Goal: Information Seeking & Learning: Learn about a topic

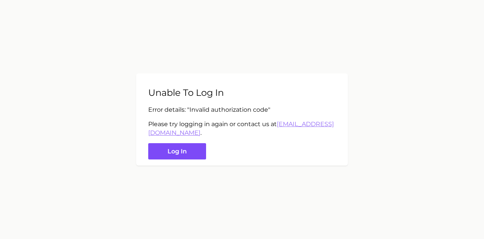
click at [185, 152] on button "Log in" at bounding box center [177, 151] width 58 height 16
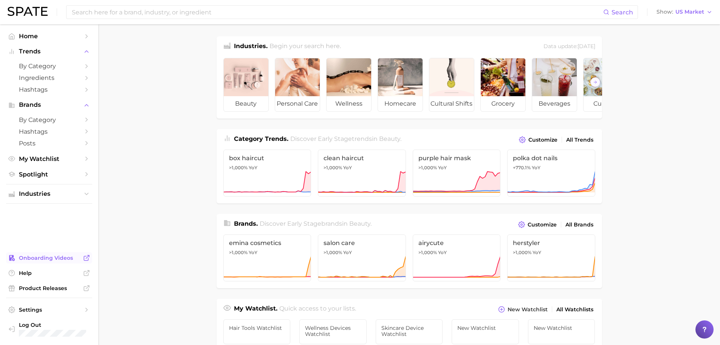
click at [29, 238] on span "Onboarding Videos" at bounding box center [49, 257] width 61 height 7
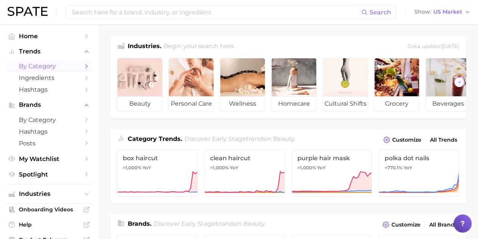
click at [47, 62] on link "by Category" at bounding box center [49, 66] width 86 height 12
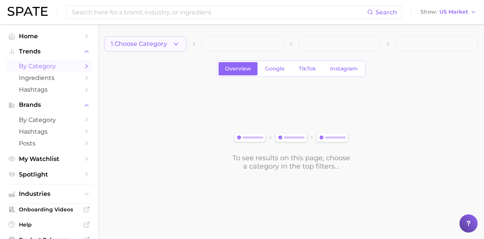
click at [180, 44] on icon "button" at bounding box center [176, 44] width 8 height 8
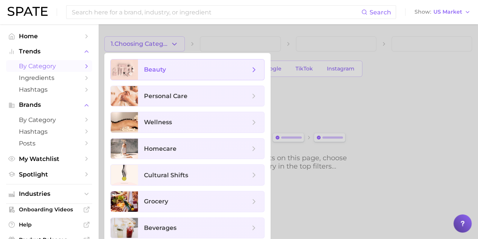
click at [173, 67] on span "beauty" at bounding box center [197, 69] width 106 height 8
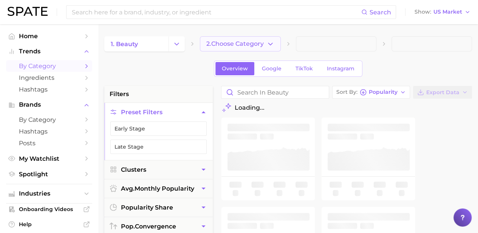
click at [223, 48] on button "2. Choose Category" at bounding box center [240, 43] width 81 height 15
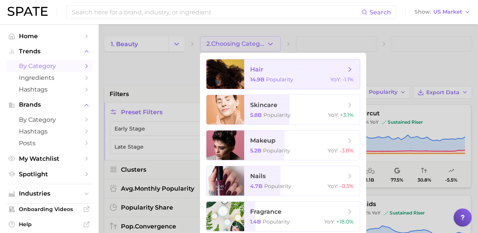
click at [291, 64] on span "hair 14.9b Popularity YoY : -1.1%" at bounding box center [302, 73] width 116 height 29
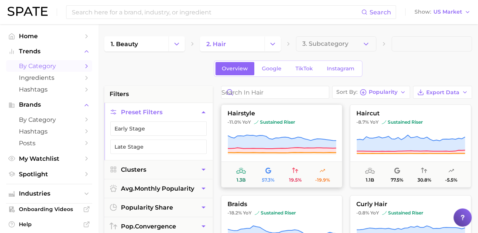
click at [282, 143] on icon at bounding box center [282, 142] width 109 height 14
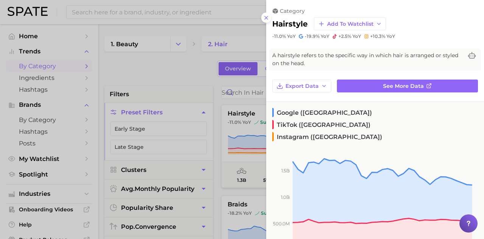
click at [215, 126] on div at bounding box center [242, 119] width 484 height 239
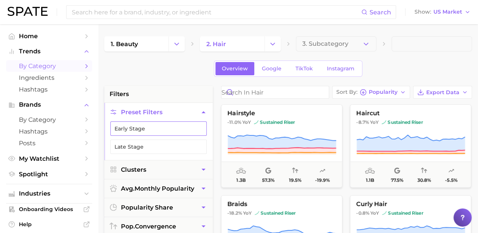
click at [184, 128] on button "Early Stage" at bounding box center [158, 128] width 96 height 14
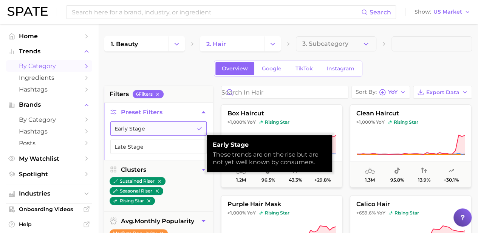
click at [184, 128] on button "Early Stage" at bounding box center [158, 128] width 96 height 14
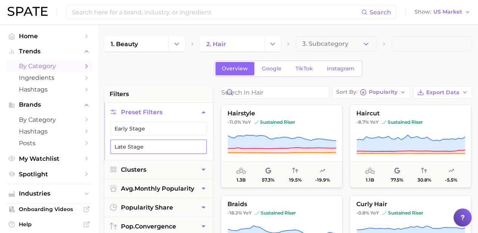
click at [138, 144] on button "Late Stage" at bounding box center [158, 147] width 96 height 14
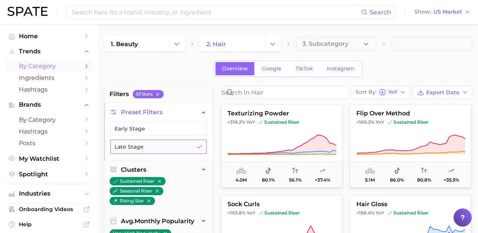
click at [189, 146] on button "Late Stage" at bounding box center [158, 147] width 96 height 14
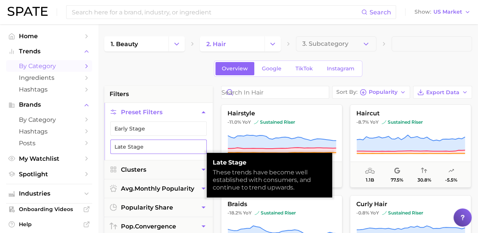
click at [189, 146] on button "Late Stage" at bounding box center [158, 147] width 96 height 14
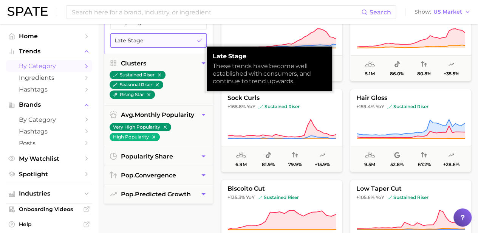
scroll to position [107, 0]
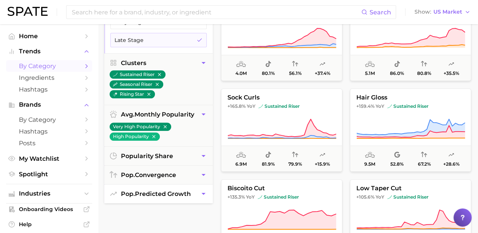
click at [199, 189] on button "pop. predicted growth" at bounding box center [158, 194] width 109 height 19
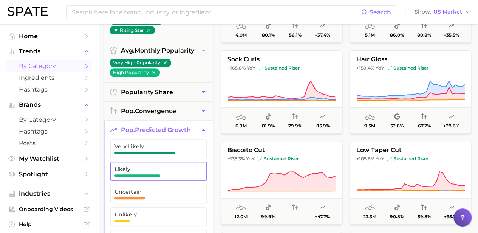
scroll to position [141, 0]
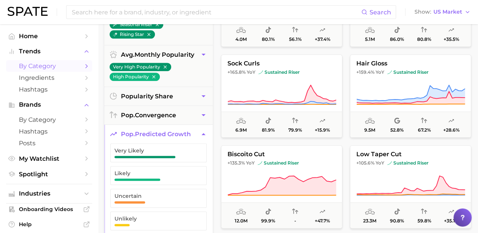
drag, startPoint x: 204, startPoint y: 127, endPoint x: 191, endPoint y: 131, distance: 13.6
click at [191, 131] on span "pop. predicted growth" at bounding box center [156, 133] width 70 height 7
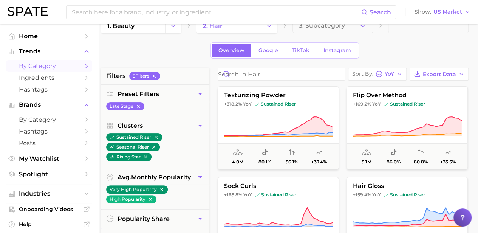
scroll to position [0, 3]
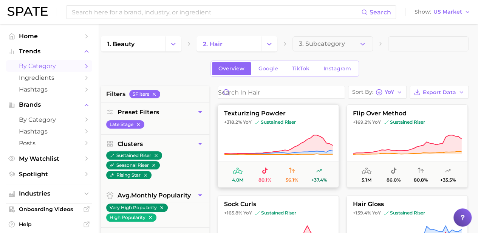
click at [239, 171] on icon at bounding box center [238, 171] width 4 height 4
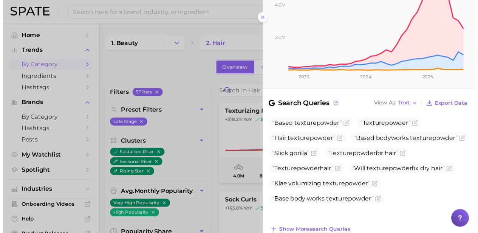
scroll to position [289, 0]
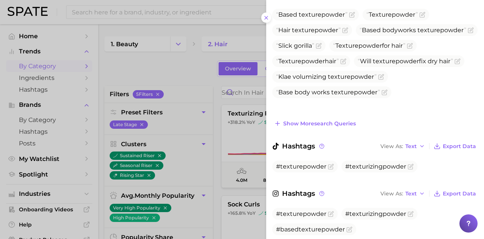
click at [219, 161] on div at bounding box center [242, 119] width 484 height 239
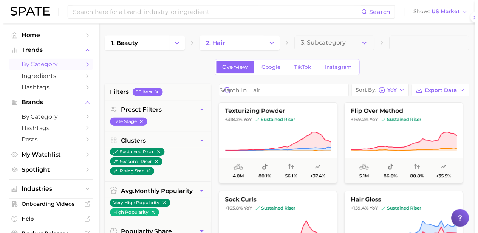
scroll to position [0, 0]
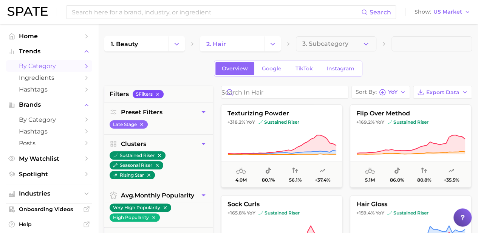
click at [159, 92] on icon "button" at bounding box center [157, 94] width 5 height 5
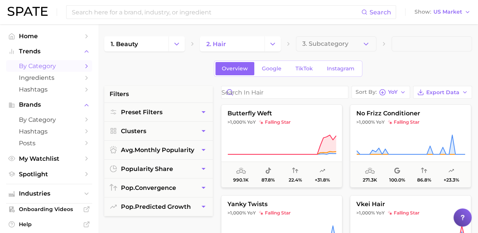
drag, startPoint x: 247, startPoint y: 47, endPoint x: 275, endPoint y: 40, distance: 28.2
click at [275, 40] on icon "Change Category" at bounding box center [273, 44] width 8 height 8
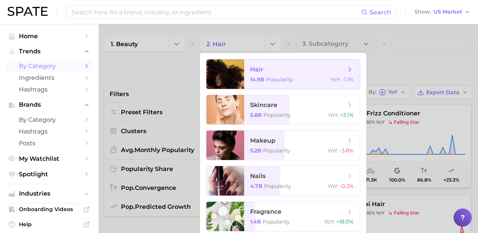
click at [265, 73] on span "hair" at bounding box center [297, 69] width 95 height 8
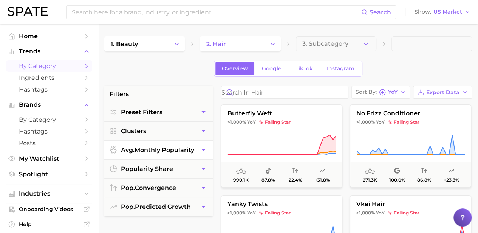
click at [203, 141] on button "avg. monthly popularity" at bounding box center [158, 150] width 109 height 19
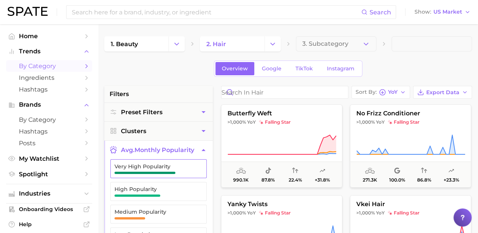
drag, startPoint x: 203, startPoint y: 142, endPoint x: 159, endPoint y: 162, distance: 48.2
click at [159, 163] on span "Very High Popularity" at bounding box center [153, 166] width 76 height 6
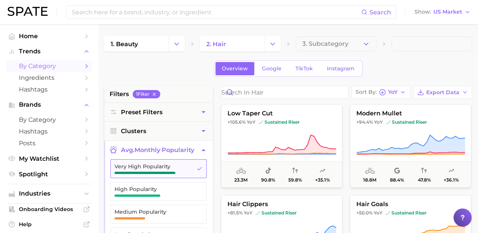
click at [159, 163] on span "Very High Popularity" at bounding box center [153, 166] width 76 height 6
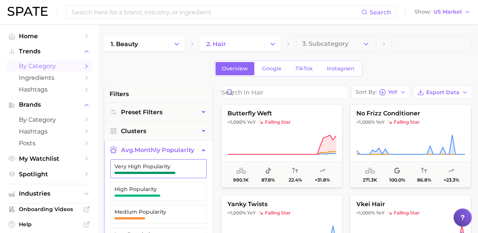
click at [159, 163] on span "Very High Popularity" at bounding box center [153, 166] width 76 height 6
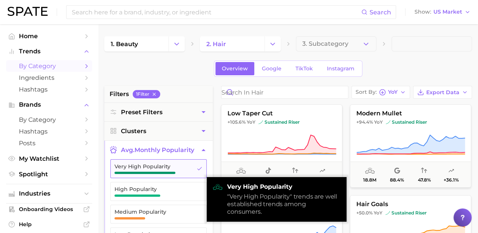
click at [159, 163] on span "Very High Popularity" at bounding box center [153, 166] width 76 height 6
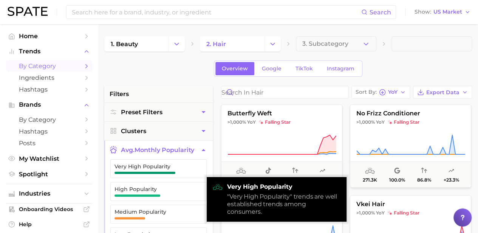
click at [180, 143] on button "avg. monthly popularity" at bounding box center [158, 150] width 109 height 19
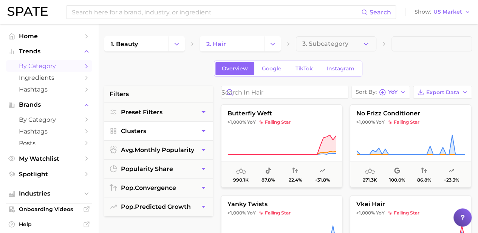
click at [174, 129] on button "Clusters" at bounding box center [158, 131] width 109 height 19
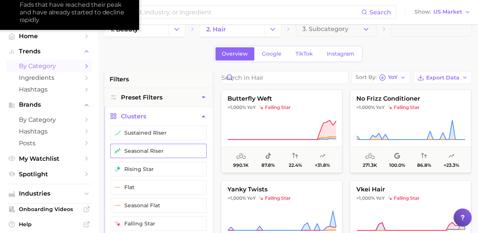
scroll to position [14, 0]
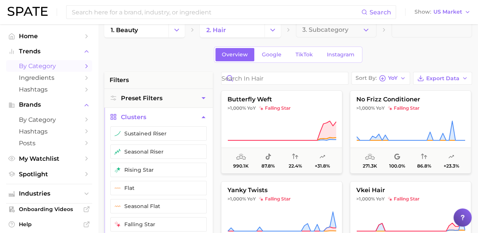
click at [166, 117] on button "Clusters" at bounding box center [158, 117] width 109 height 19
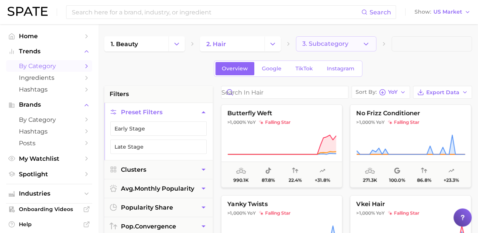
click at [315, 43] on span "3. Subcategory" at bounding box center [326, 43] width 46 height 7
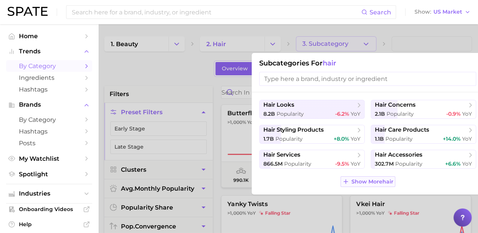
click at [369, 177] on button "Show More hair" at bounding box center [368, 181] width 55 height 11
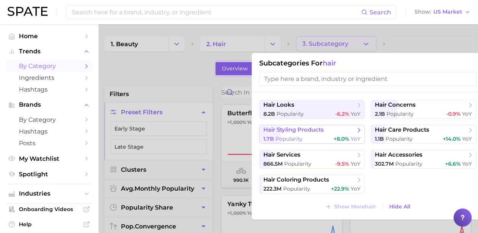
click at [341, 131] on span "hair styling products" at bounding box center [310, 130] width 92 height 8
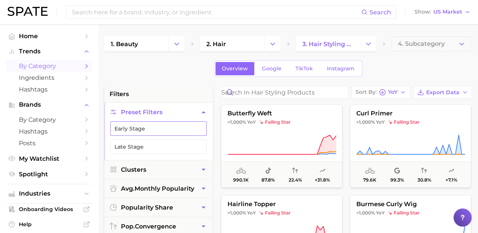
click at [180, 123] on button "Early Stage" at bounding box center [158, 128] width 96 height 14
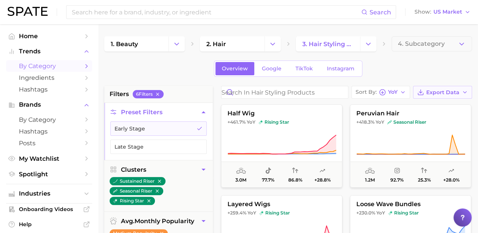
click at [434, 90] on span "Export Data" at bounding box center [443, 92] width 33 height 6
click at [425, 106] on span "Card Data CSV" at bounding box center [422, 106] width 40 height 6
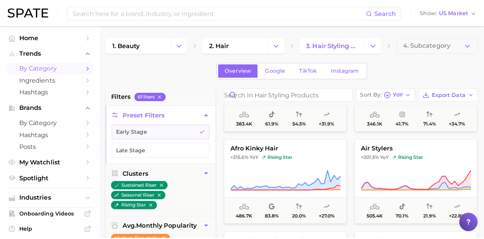
scroll to position [150, 0]
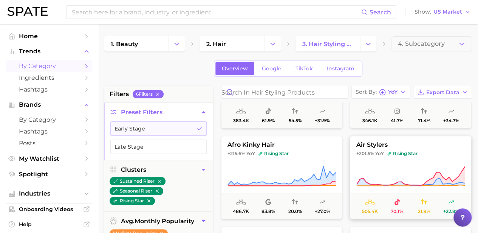
click at [379, 161] on button "air stylers +201.5% YoY rising star 505.4k 70.1% 21.9% +22.8%" at bounding box center [410, 177] width 121 height 83
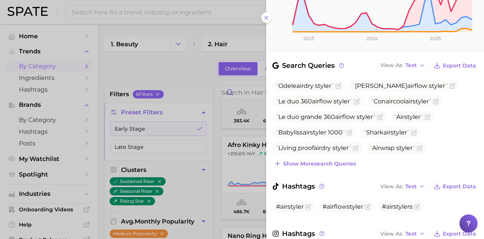
scroll to position [219, 0]
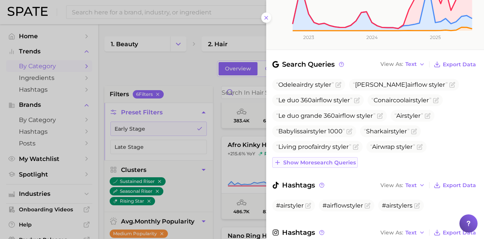
click at [346, 159] on span "Show more search queries" at bounding box center [319, 162] width 73 height 6
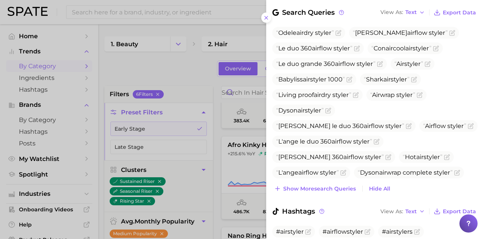
scroll to position [272, 0]
click at [331, 185] on span "Show more search queries" at bounding box center [319, 188] width 73 height 6
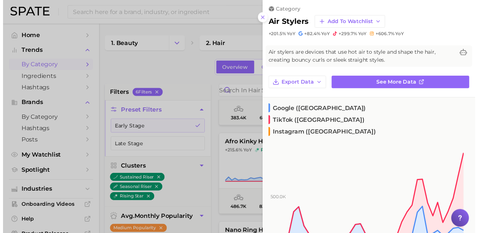
scroll to position [0, 0]
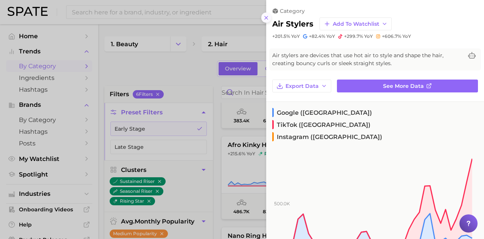
click at [267, 17] on icon at bounding box center [266, 18] width 6 height 6
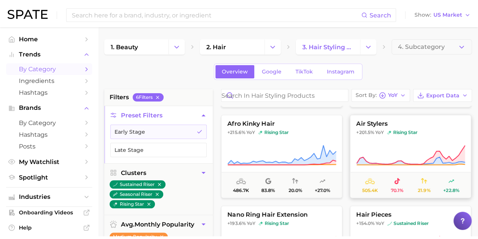
scroll to position [163, 0]
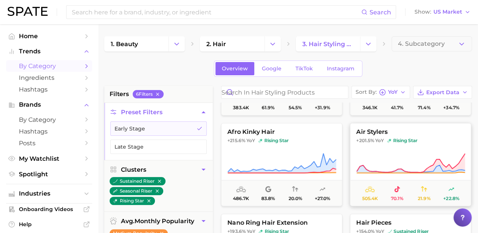
drag, startPoint x: 383, startPoint y: 179, endPoint x: 399, endPoint y: 165, distance: 21.4
click at [399, 165] on icon at bounding box center [411, 163] width 109 height 21
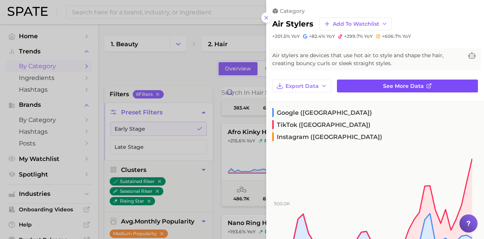
click at [393, 86] on span "See more data" at bounding box center [403, 86] width 41 height 6
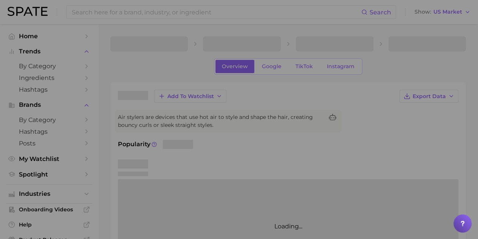
scroll to position [225, 0]
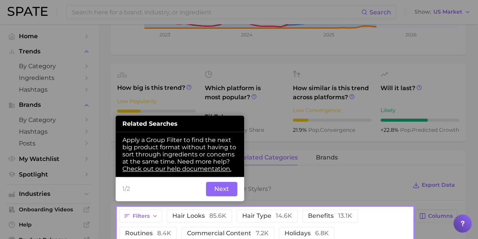
click at [218, 188] on button "Next" at bounding box center [221, 189] width 31 height 14
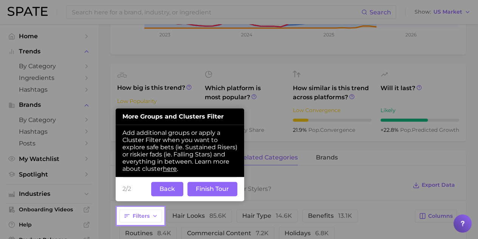
click at [228, 190] on button "Finish Tour" at bounding box center [213, 189] width 50 height 14
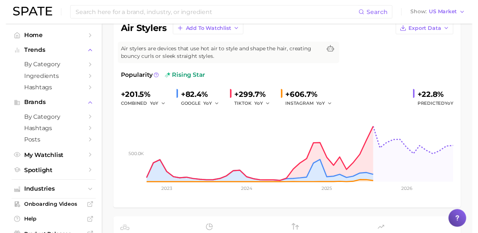
scroll to position [0, 0]
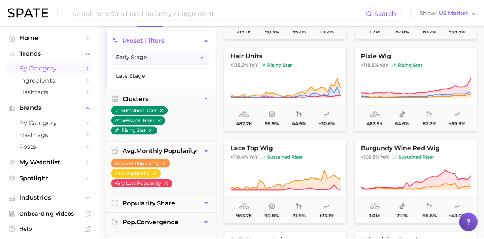
scroll to position [442, 0]
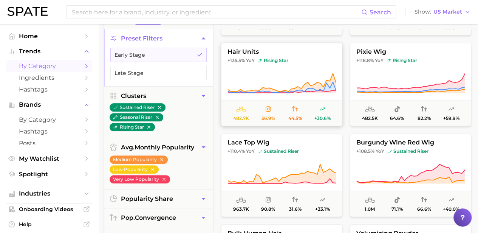
click at [297, 71] on button "hair units +135.5% YoY rising star 482.7k 56.9% 44.5% +30.6%" at bounding box center [281, 84] width 121 height 83
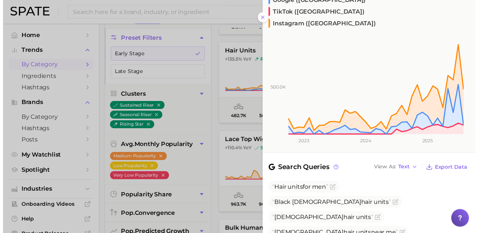
scroll to position [113, 0]
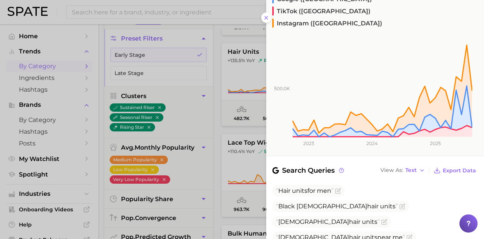
click at [268, 137] on div "category hair units Add to Watchlist +135.5% YoY +177.7% YoY +101.9% YoY +130.0…" at bounding box center [375, 185] width 218 height 596
click at [250, 137] on div at bounding box center [242, 119] width 484 height 239
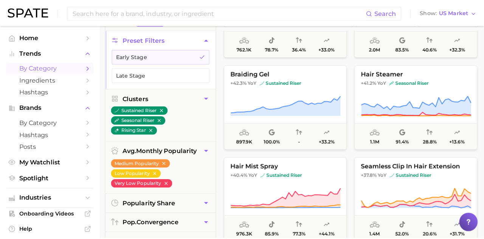
scroll to position [2781, 0]
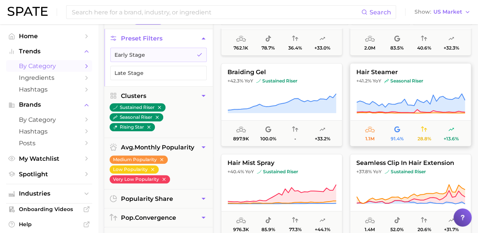
click at [386, 92] on button "hair steamer +41.2% YoY seasonal riser 1.1m 91.4% 28.8% +13.6%" at bounding box center [410, 104] width 121 height 83
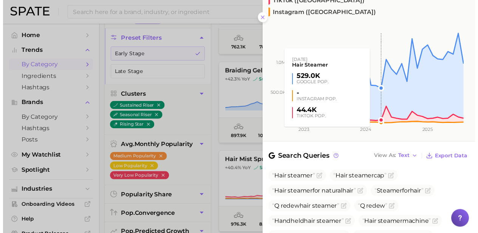
scroll to position [131, 0]
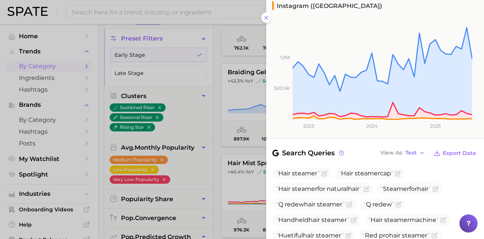
click at [255, 134] on div at bounding box center [242, 119] width 484 height 239
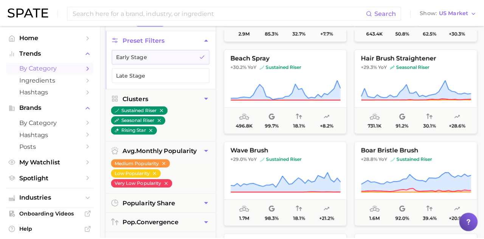
scroll to position [3433, 0]
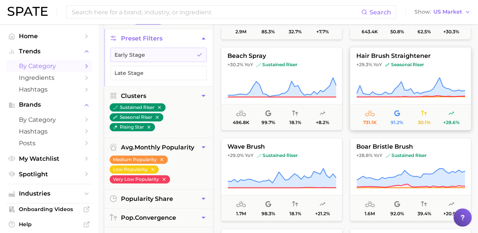
click at [395, 77] on icon at bounding box center [411, 87] width 109 height 21
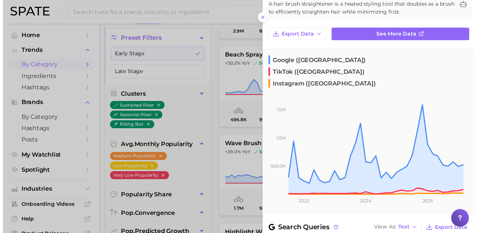
scroll to position [56, 0]
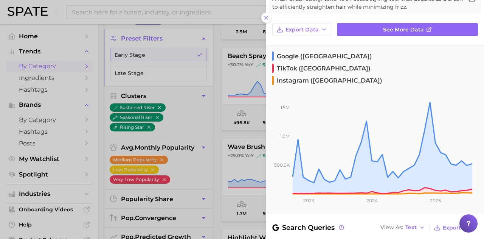
click at [259, 131] on div at bounding box center [242, 119] width 484 height 239
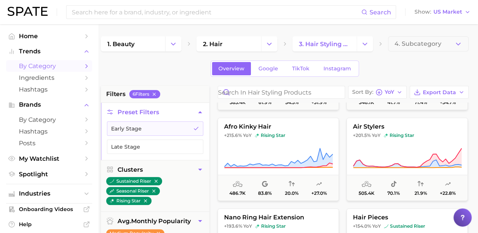
scroll to position [169, 0]
click at [453, 159] on icon at bounding box center [407, 157] width 109 height 21
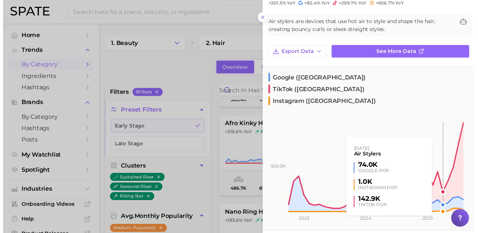
scroll to position [34, 0]
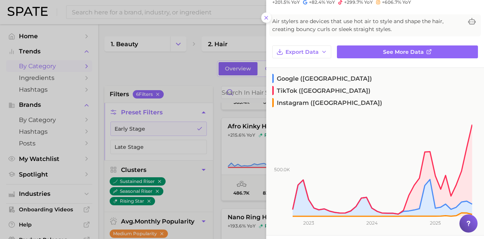
click at [241, 112] on div at bounding box center [242, 119] width 484 height 239
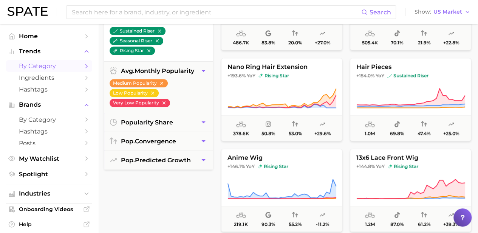
scroll to position [151, 0]
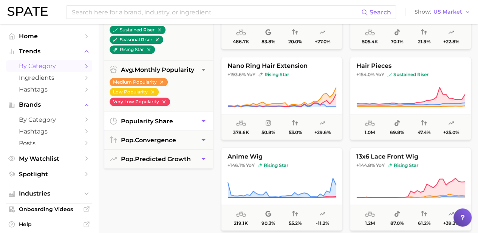
click at [179, 116] on button "popularity share" at bounding box center [158, 121] width 109 height 19
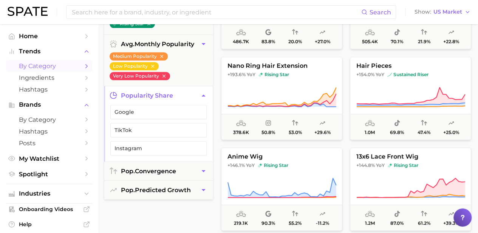
click at [179, 116] on button "Google" at bounding box center [158, 112] width 96 height 14
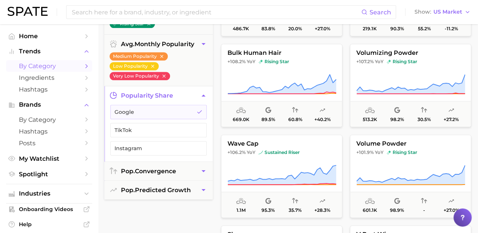
click at [179, 116] on button "Google" at bounding box center [158, 112] width 96 height 14
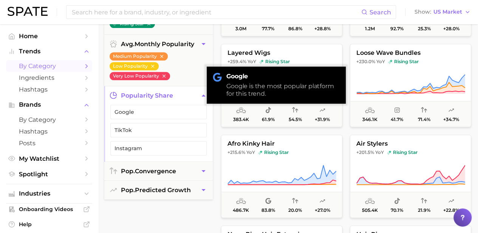
click at [199, 91] on button "popularity share" at bounding box center [158, 95] width 109 height 19
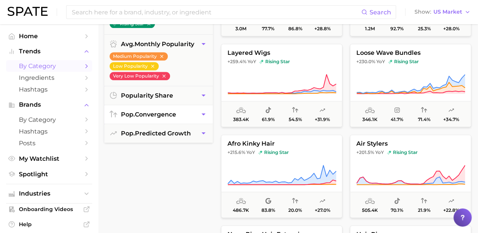
click at [196, 105] on button "pop. convergence" at bounding box center [158, 114] width 109 height 19
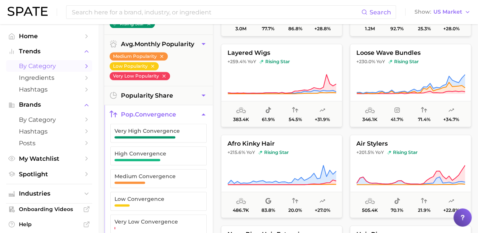
click at [197, 107] on button "pop. convergence" at bounding box center [158, 114] width 109 height 19
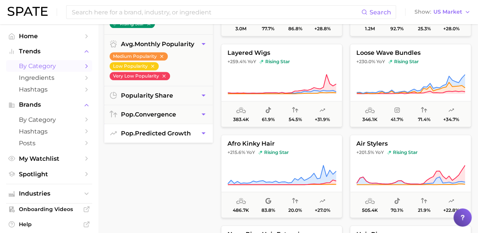
click at [200, 129] on icon "button" at bounding box center [204, 133] width 8 height 8
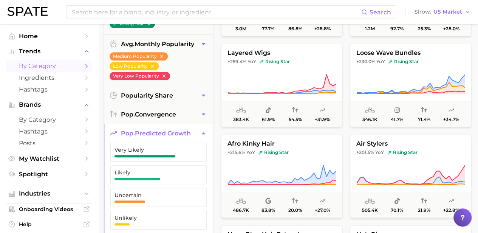
click at [200, 129] on icon "button" at bounding box center [204, 133] width 8 height 8
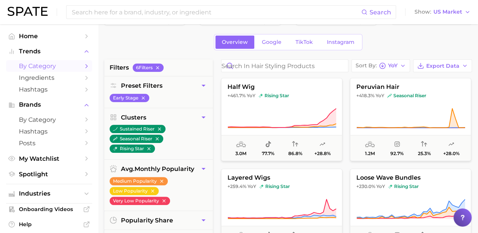
scroll to position [26, 0]
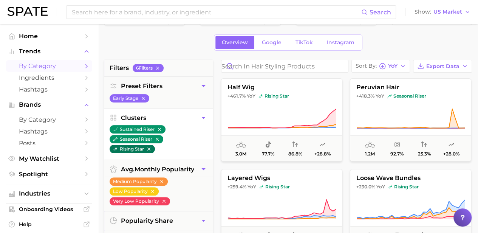
click at [134, 147] on button "rising star" at bounding box center [132, 149] width 45 height 8
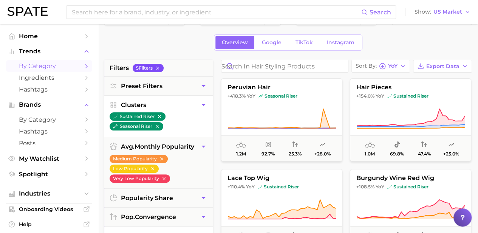
click at [159, 67] on icon "button" at bounding box center [157, 68] width 3 height 3
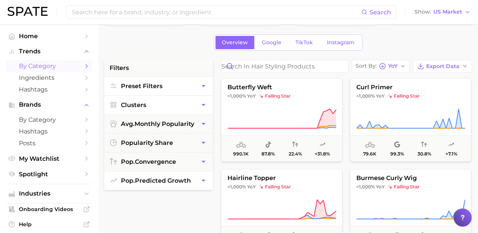
click at [172, 82] on button "Preset Filters" at bounding box center [158, 86] width 109 height 19
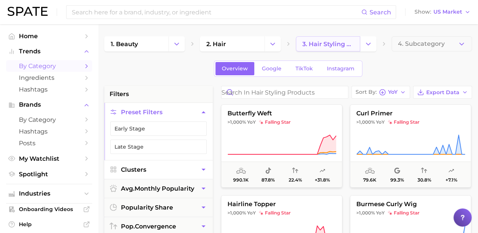
click at [315, 41] on span "3. hair styling products" at bounding box center [328, 43] width 51 height 7
click at [373, 37] on button "Change Category" at bounding box center [368, 43] width 16 height 15
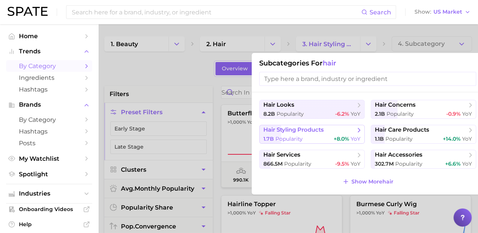
click at [329, 137] on div "1.7b Popularity +8.0% YoY" at bounding box center [312, 138] width 97 height 7
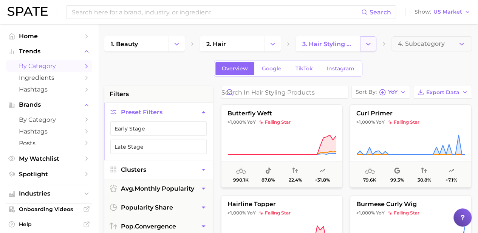
click at [370, 40] on icon "Change Category" at bounding box center [369, 44] width 8 height 8
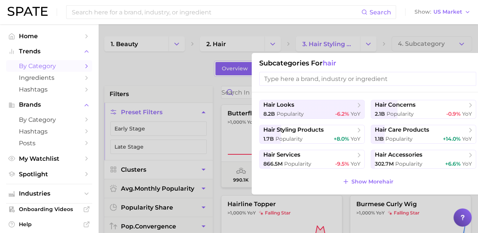
click at [217, 128] on div at bounding box center [239, 116] width 478 height 233
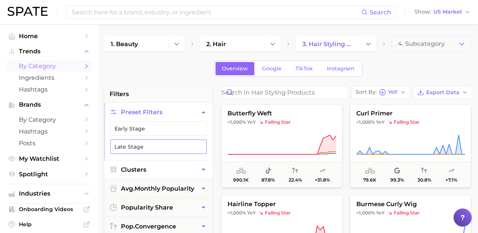
click at [173, 150] on button "Late Stage" at bounding box center [158, 147] width 96 height 14
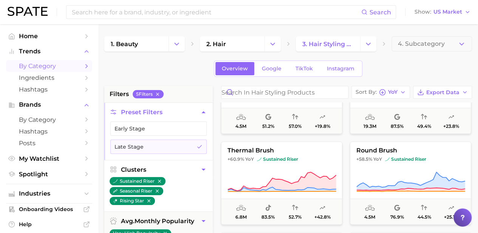
scroll to position [157, 0]
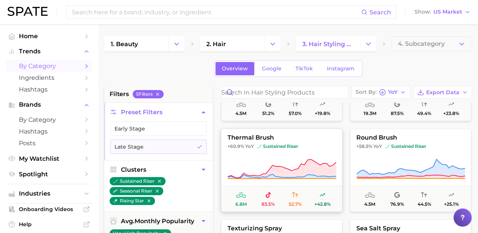
click at [248, 152] on button "thermal brush +60.9% YoY sustained riser 6.8m 83.5% 52.7% +42.8%" at bounding box center [281, 170] width 121 height 83
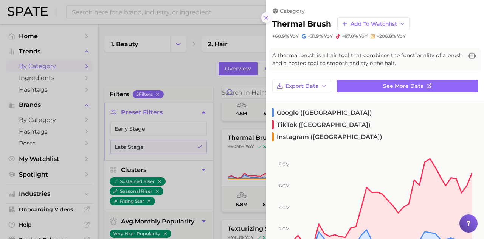
click at [263, 16] on button at bounding box center [266, 17] width 10 height 10
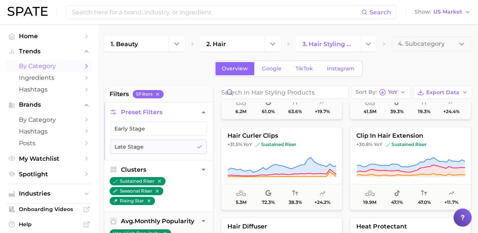
scroll to position [523, 0]
click at [197, 132] on button "Early Stage" at bounding box center [158, 128] width 96 height 14
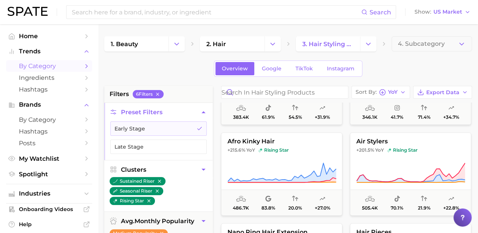
scroll to position [157, 0]
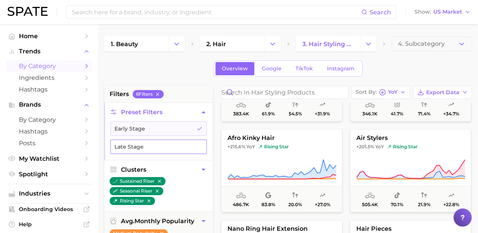
click at [180, 146] on button "Late Stage" at bounding box center [158, 147] width 96 height 14
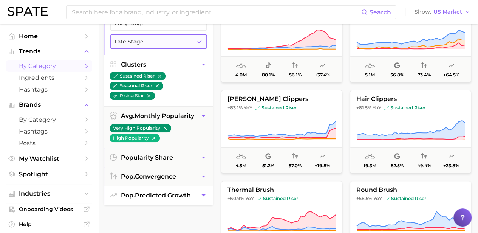
scroll to position [106, 0]
click at [181, 195] on span "pop. predicted growth" at bounding box center [156, 194] width 70 height 7
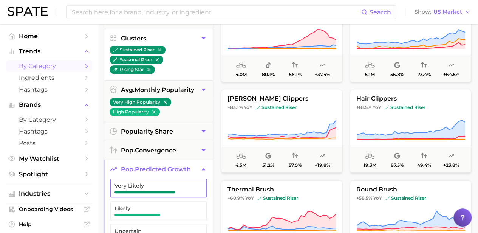
click at [179, 192] on button "Very Likely" at bounding box center [158, 188] width 96 height 19
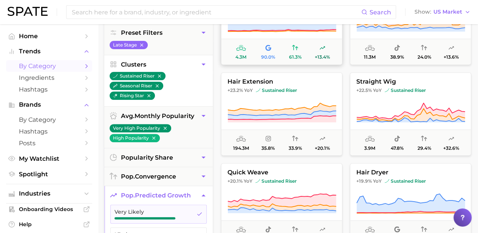
scroll to position [718, 0]
